Goal: Transaction & Acquisition: Subscribe to service/newsletter

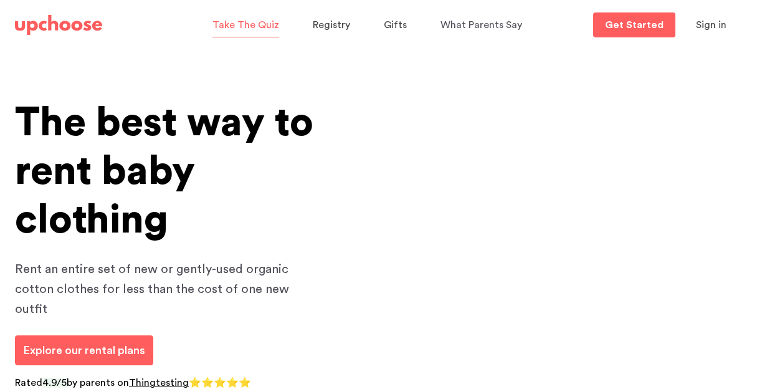
click at [240, 22] on span "Take The Quiz" at bounding box center [245, 25] width 67 height 10
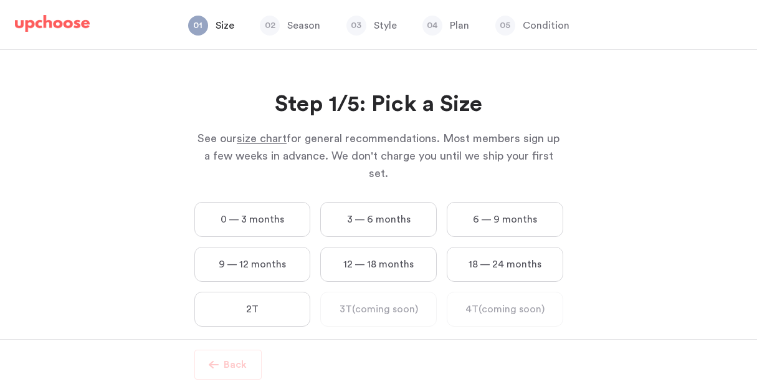
click at [358, 202] on label "3 — 6 months" at bounding box center [378, 219] width 116 height 35
click at [0, 0] on months "3 — 6 months" at bounding box center [0, 0] width 0 height 0
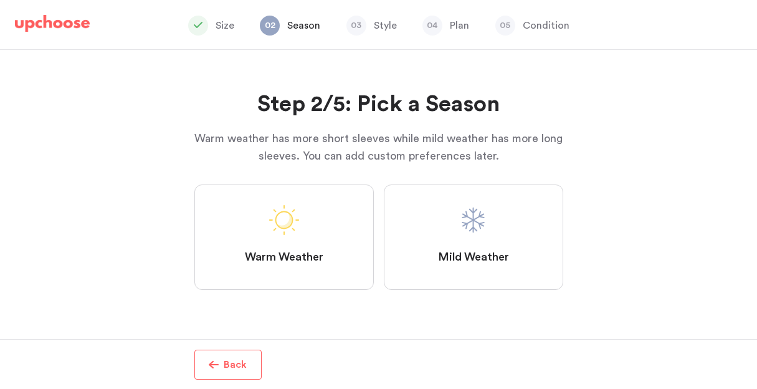
click at [324, 212] on label "Warm Weather" at bounding box center [283, 236] width 179 height 105
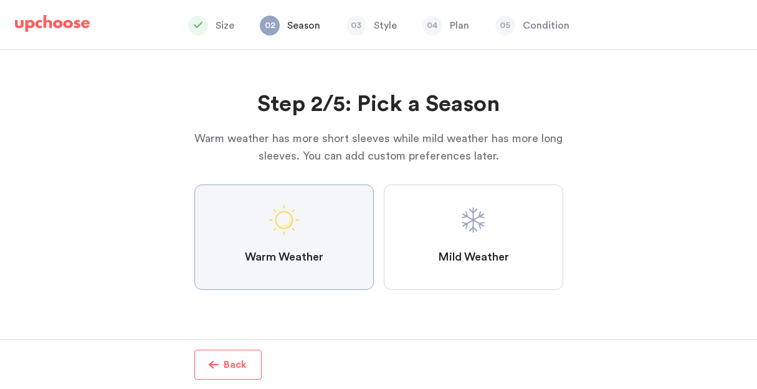
click at [0, 0] on Weather "Warm Weather" at bounding box center [0, 0] width 0 height 0
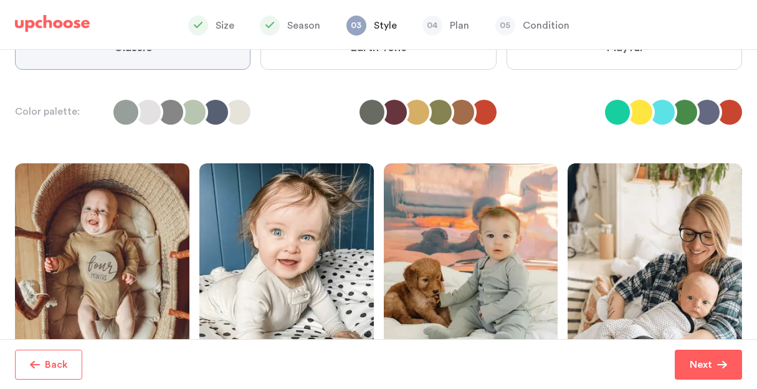
scroll to position [139, 0]
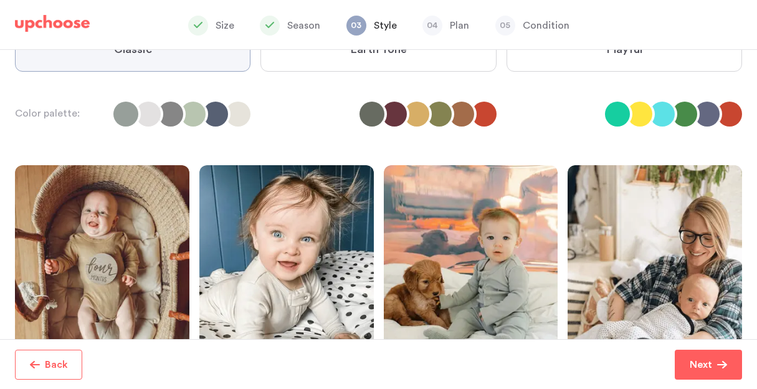
click at [335, 64] on label "Earth Tone" at bounding box center [377, 50] width 235 height 44
click at [0, 0] on Tone "Earth Tone" at bounding box center [0, 0] width 0 height 0
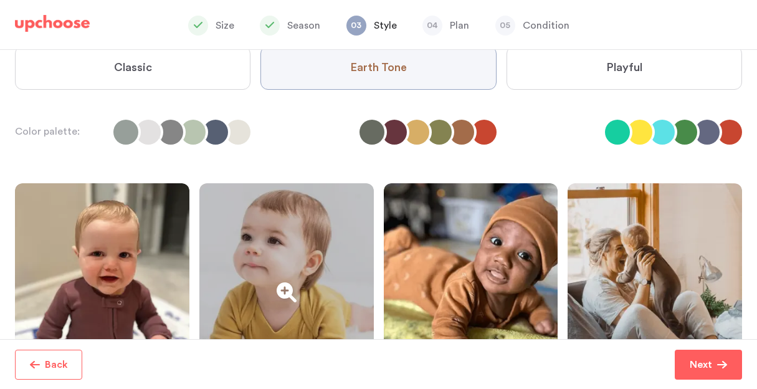
scroll to position [118, 0]
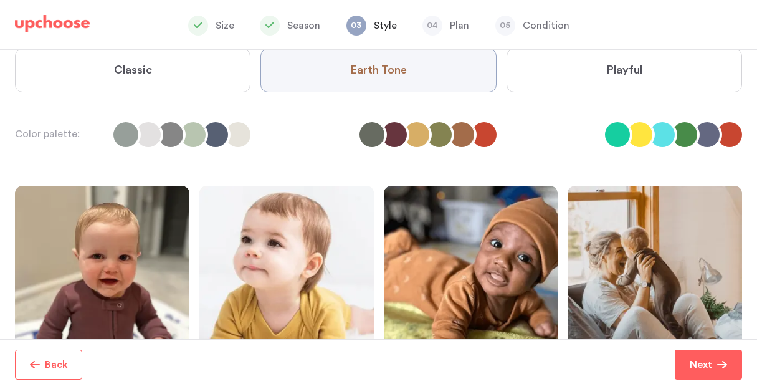
click at [168, 58] on label "Classic" at bounding box center [132, 71] width 235 height 44
click at [0, 0] on input "Classic" at bounding box center [0, 0] width 0 height 0
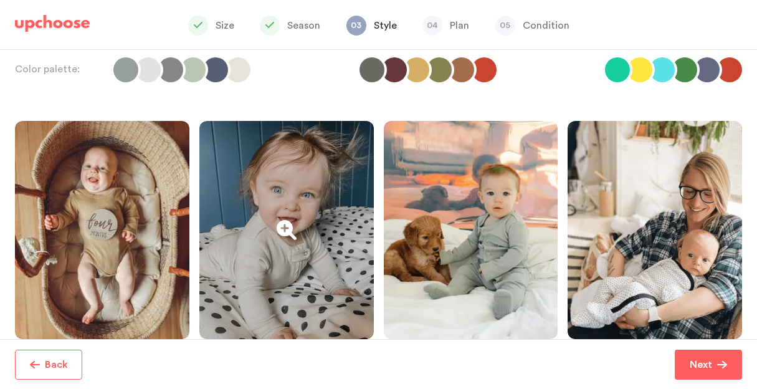
scroll to position [177, 0]
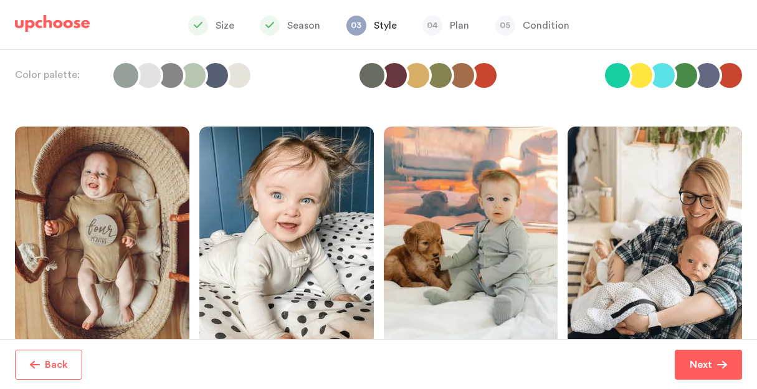
click at [387, 65] on li at bounding box center [394, 75] width 25 height 25
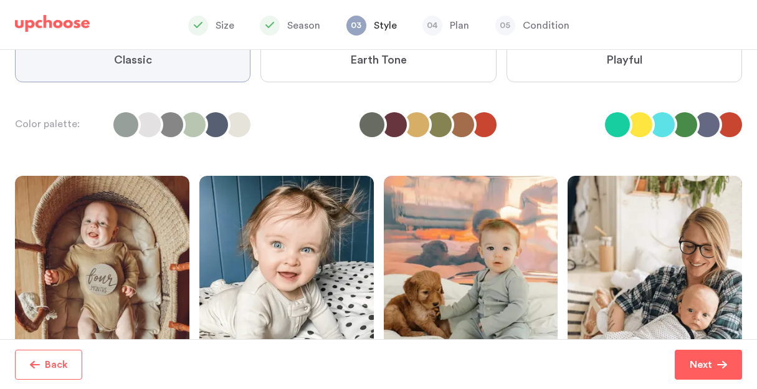
scroll to position [115, 0]
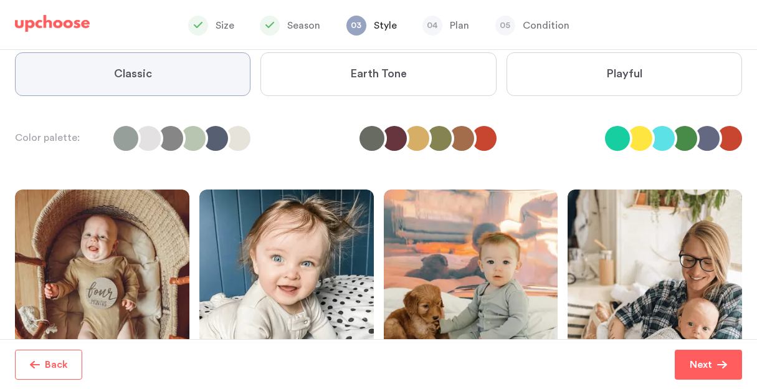
click at [387, 65] on label "Earth Tone" at bounding box center [377, 74] width 235 height 44
click at [0, 0] on Tone "Earth Tone" at bounding box center [0, 0] width 0 height 0
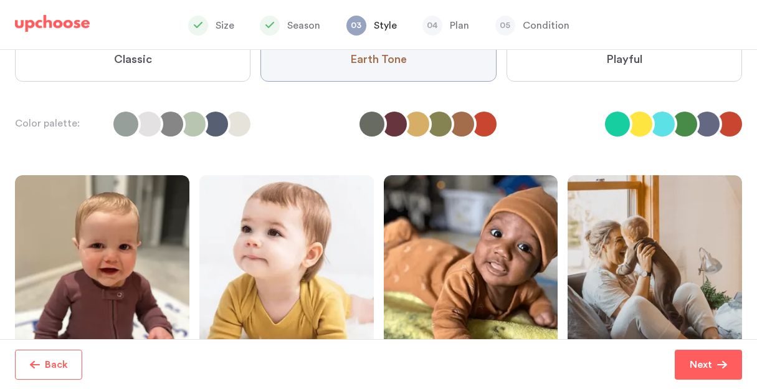
scroll to position [128, 0]
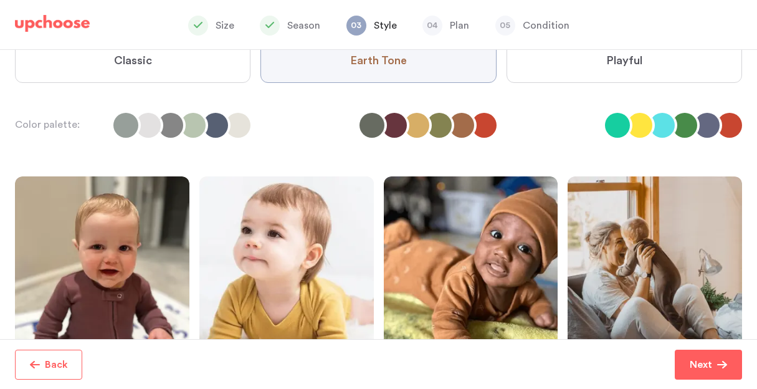
click at [208, 65] on label "Classic" at bounding box center [132, 61] width 235 height 44
click at [0, 0] on input "Classic" at bounding box center [0, 0] width 0 height 0
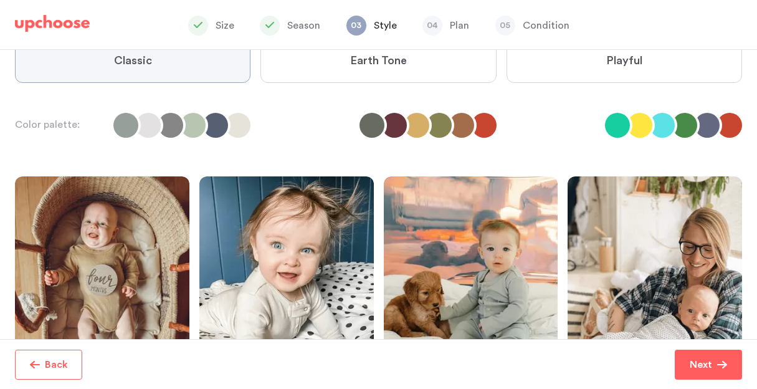
click at [379, 72] on label "Earth Tone" at bounding box center [377, 61] width 235 height 44
click at [0, 0] on Tone "Earth Tone" at bounding box center [0, 0] width 0 height 0
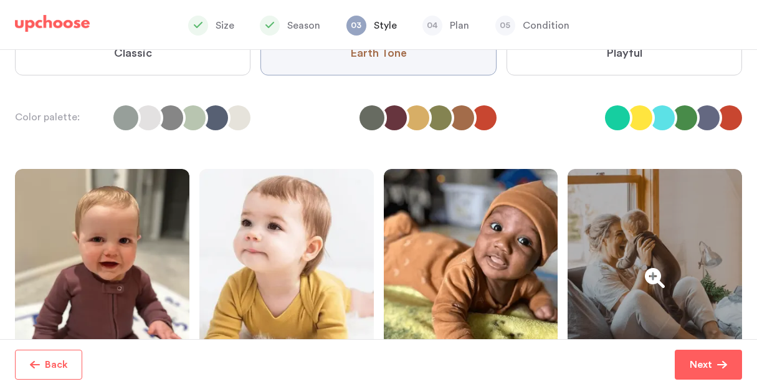
scroll to position [139, 0]
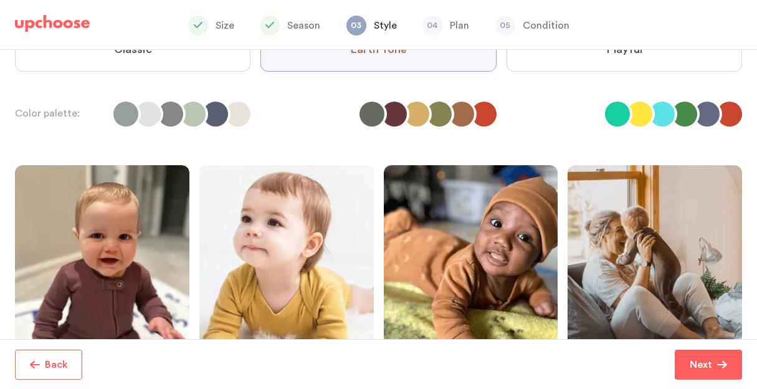
click at [607, 59] on label "Playful" at bounding box center [623, 50] width 235 height 44
click at [0, 0] on input "Playful" at bounding box center [0, 0] width 0 height 0
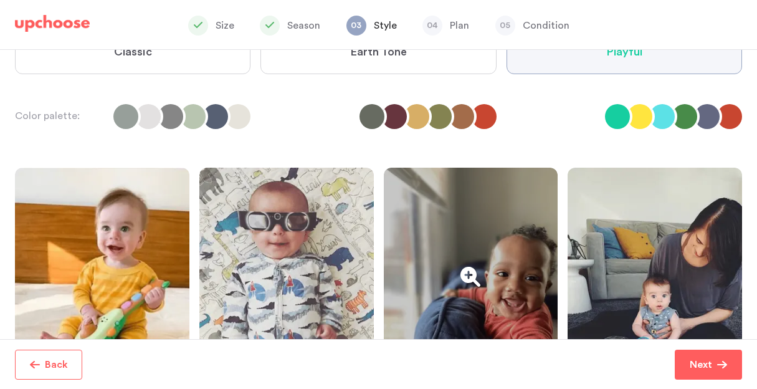
scroll to position [95, 0]
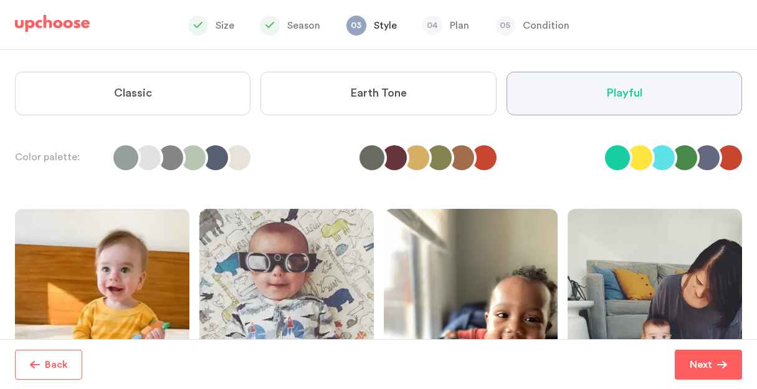
click at [420, 73] on label "Earth Tone" at bounding box center [377, 94] width 235 height 44
click at [0, 0] on Tone "Earth Tone" at bounding box center [0, 0] width 0 height 0
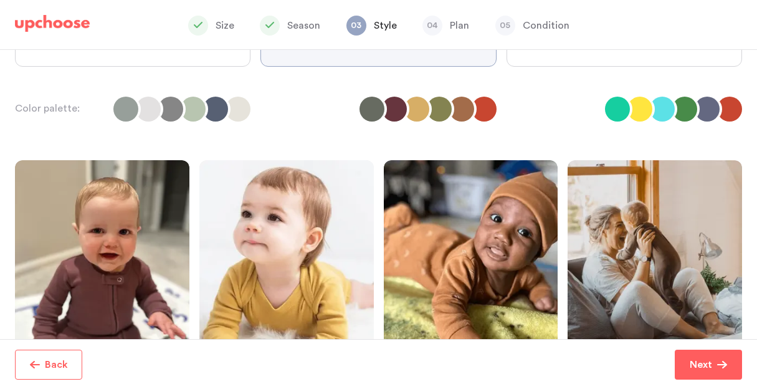
scroll to position [147, 0]
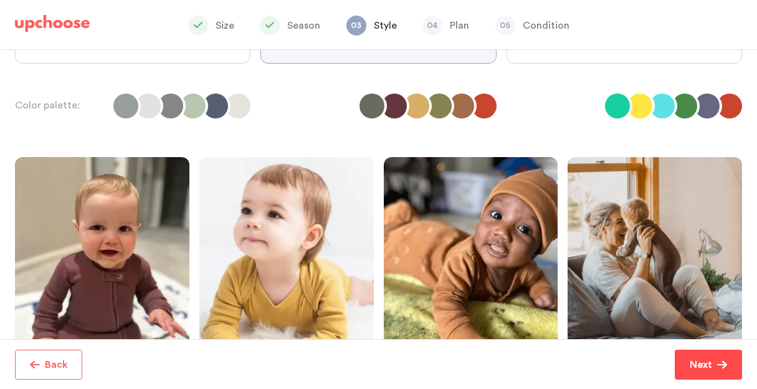
click at [686, 366] on button "Next" at bounding box center [707, 364] width 67 height 30
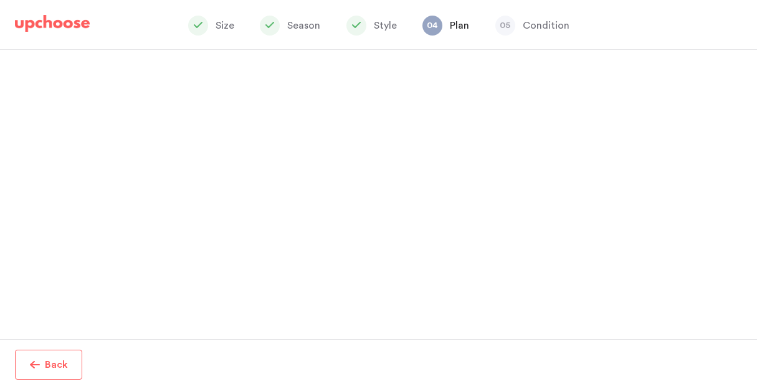
scroll to position [27, 0]
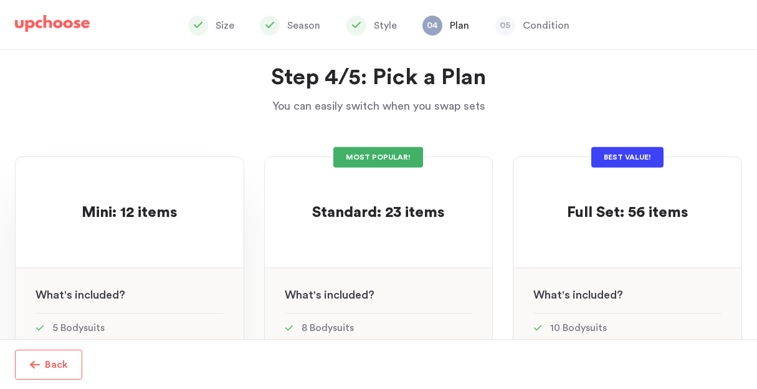
click at [133, 194] on p at bounding box center [129, 193] width 95 height 20
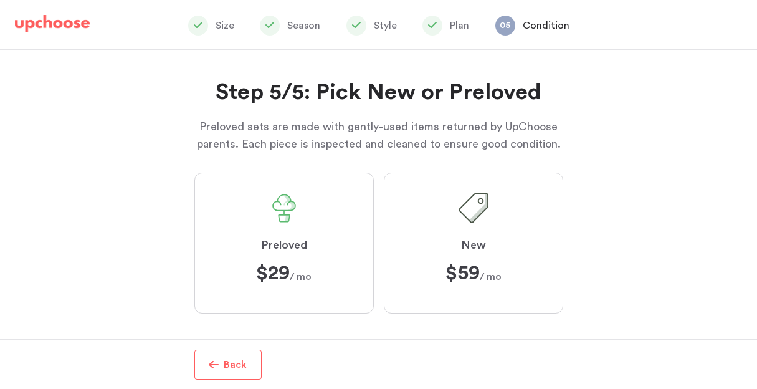
scroll to position [15, 0]
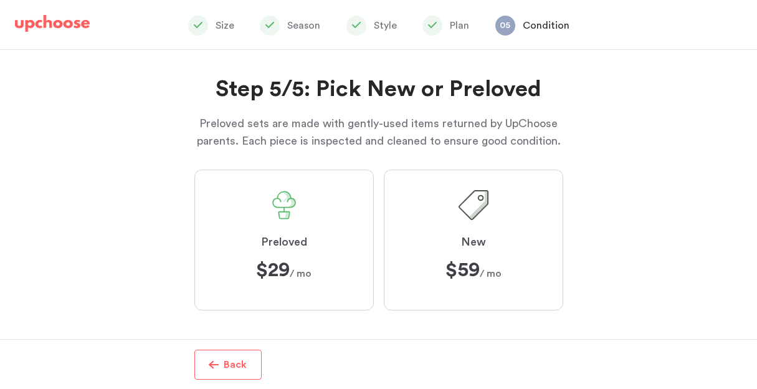
click at [296, 214] on span at bounding box center [284, 205] width 30 height 30
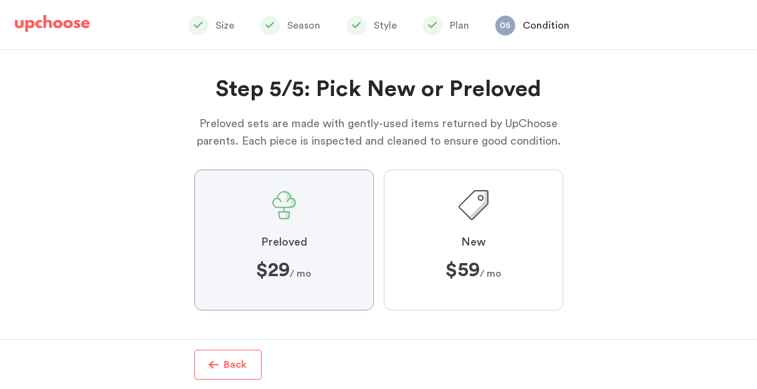
click at [0, 0] on input "Preloved $29 $29 / mo" at bounding box center [0, 0] width 0 height 0
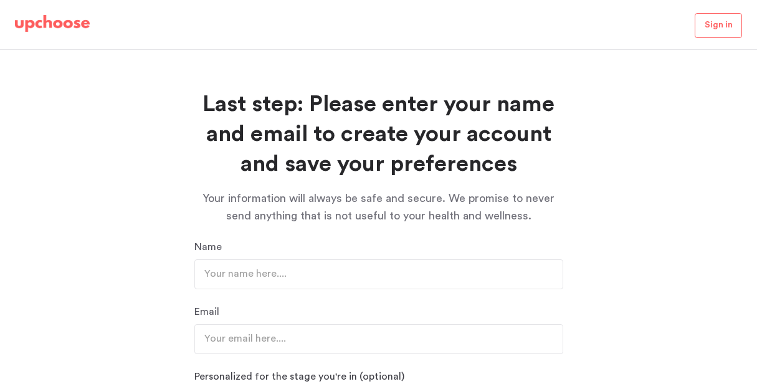
click at [42, 22] on img at bounding box center [52, 23] width 75 height 17
